Goal: Information Seeking & Learning: Understand process/instructions

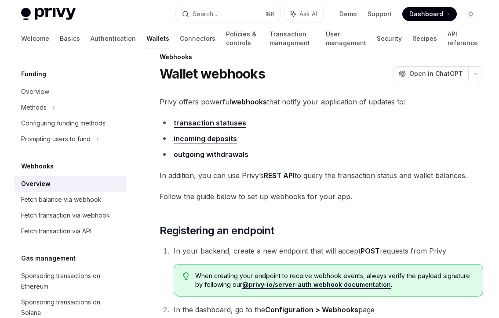
scroll to position [14, 0]
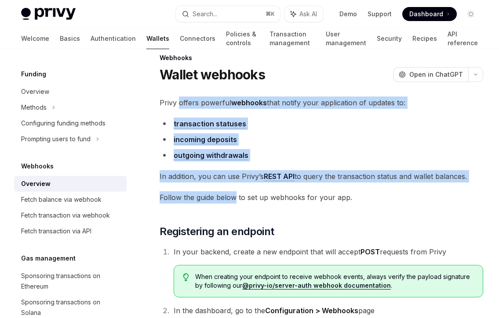
drag, startPoint x: 177, startPoint y: 98, endPoint x: 235, endPoint y: 198, distance: 115.7
click at [235, 198] on span "Follow the guide below to set up webhooks for your app." at bounding box center [320, 198] width 323 height 12
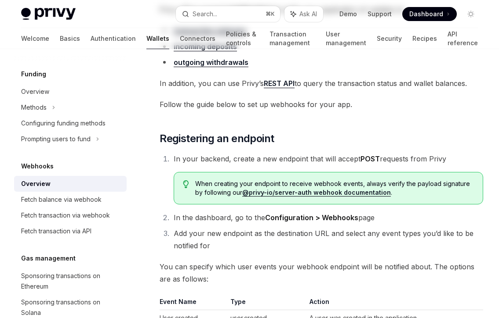
scroll to position [0, 0]
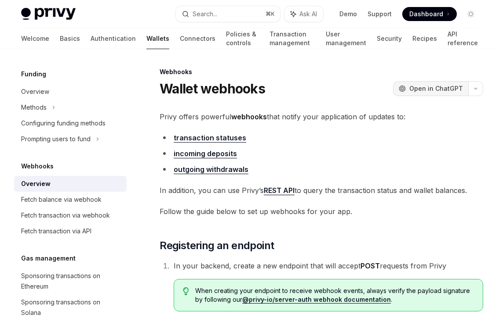
click at [419, 90] on span "Open in ChatGPT" at bounding box center [436, 88] width 54 height 9
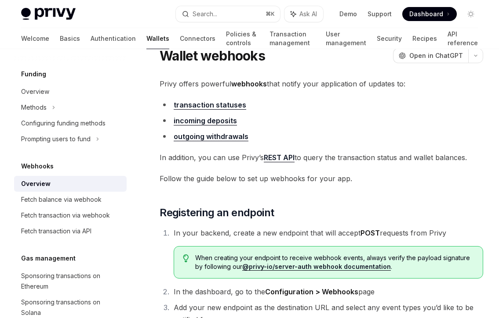
scroll to position [54, 0]
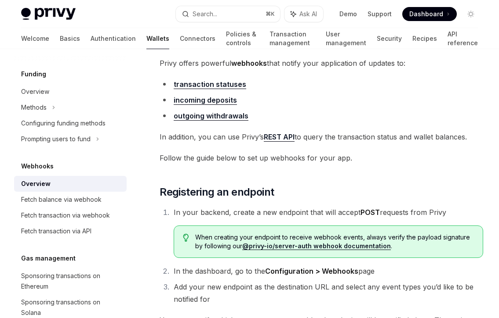
click at [37, 179] on div "Overview" at bounding box center [35, 184] width 29 height 11
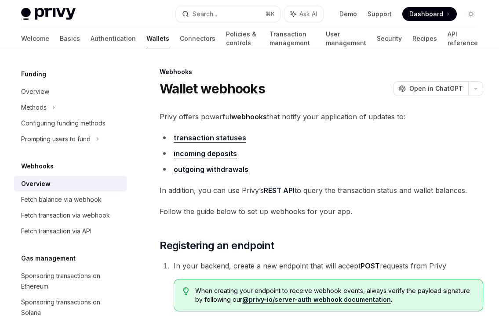
click at [37, 184] on div "Overview" at bounding box center [35, 184] width 29 height 11
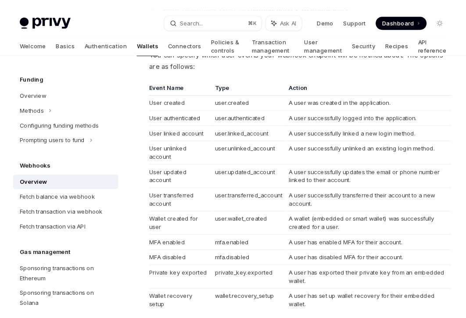
scroll to position [335, 0]
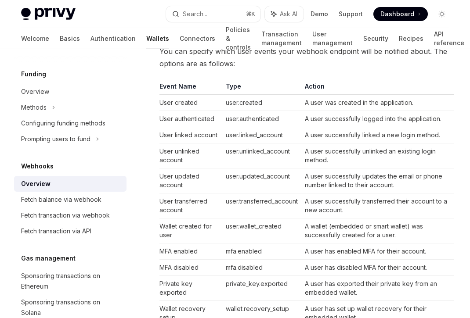
type textarea "*"
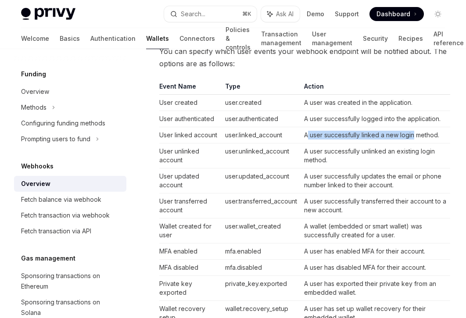
drag, startPoint x: 307, startPoint y: 131, endPoint x: 414, endPoint y: 137, distance: 106.9
click at [414, 137] on td "A user successfully linked a new login method." at bounding box center [376, 135] width 150 height 16
click at [401, 162] on td "A user successfully unlinked an existing login method." at bounding box center [376, 156] width 150 height 25
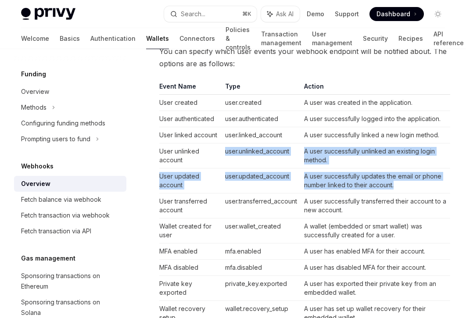
drag, startPoint x: 215, startPoint y: 163, endPoint x: 411, endPoint y: 188, distance: 197.5
click at [411, 188] on tbody "User created user.created A user was created in the application. User authentic…" at bounding box center [304, 223] width 291 height 257
click at [411, 188] on td "A user successfully updates the email or phone number linked to their account." at bounding box center [376, 181] width 150 height 25
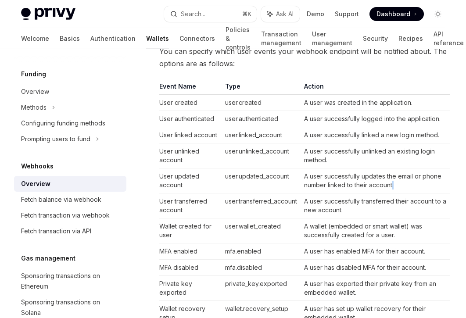
drag, startPoint x: 412, startPoint y: 187, endPoint x: 393, endPoint y: 187, distance: 19.3
click at [393, 187] on td "A user successfully updates the email or phone number linked to their account." at bounding box center [376, 181] width 150 height 25
click at [394, 187] on td "A user successfully updates the email or phone number linked to their account." at bounding box center [376, 181] width 150 height 25
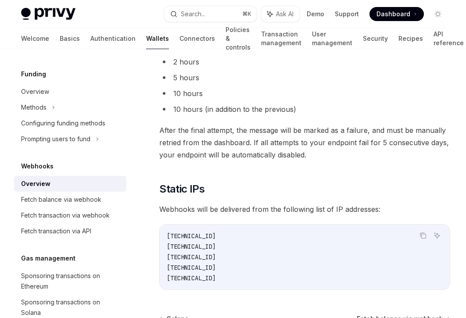
scroll to position [1009, 0]
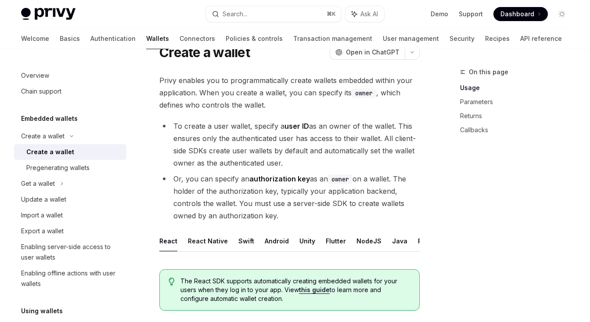
scroll to position [38, 0]
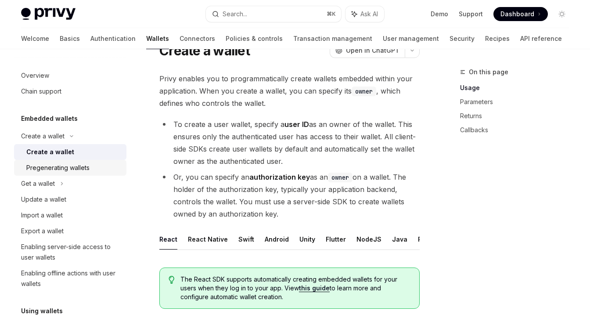
click at [74, 170] on div "Pregenerating wallets" at bounding box center [57, 168] width 63 height 11
type textarea "*"
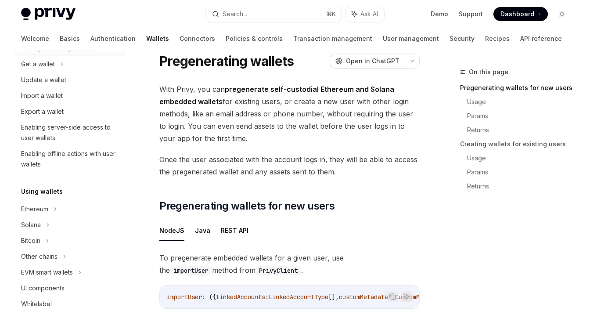
scroll to position [132, 0]
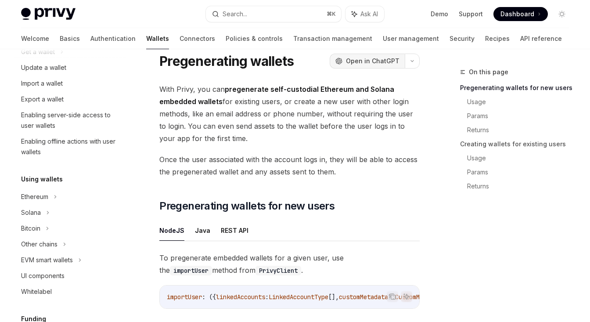
click at [369, 66] on button "OpenAI Open in ChatGPT" at bounding box center [367, 61] width 75 height 15
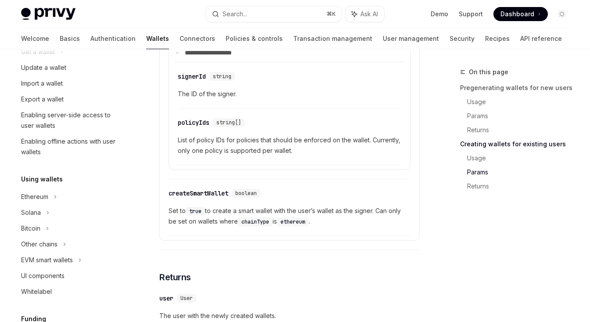
scroll to position [1717, 0]
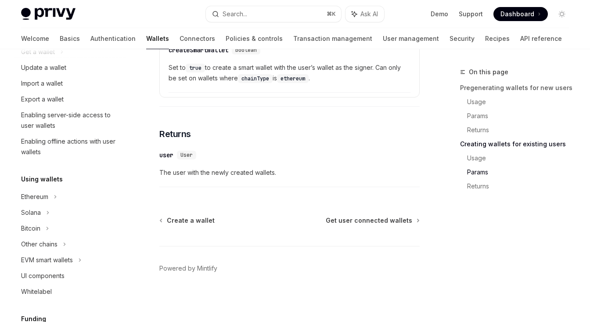
click at [202, 171] on span "The user with the newly created wallets." at bounding box center [289, 172] width 260 height 11
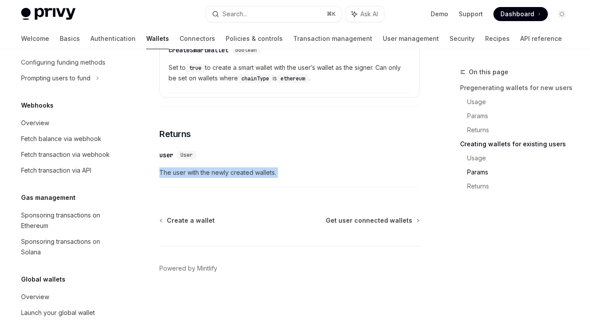
scroll to position [470, 0]
